Goal: Information Seeking & Learning: Learn about a topic

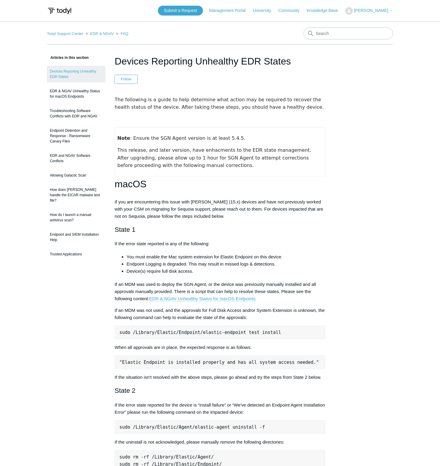
click at [63, 9] on img at bounding box center [59, 10] width 25 height 11
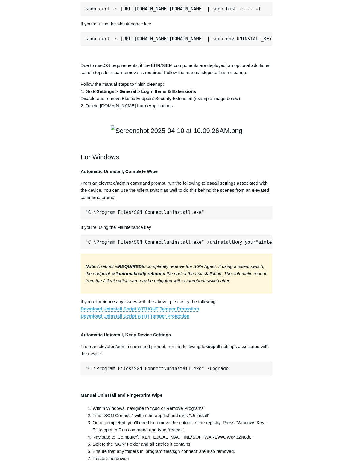
scroll to position [866, 0]
